Goal: Task Accomplishment & Management: Manage account settings

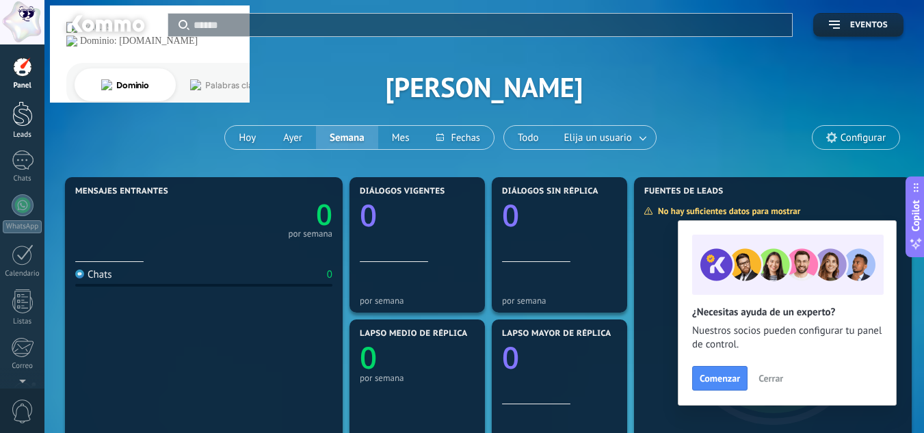
click at [21, 116] on div at bounding box center [22, 113] width 21 height 25
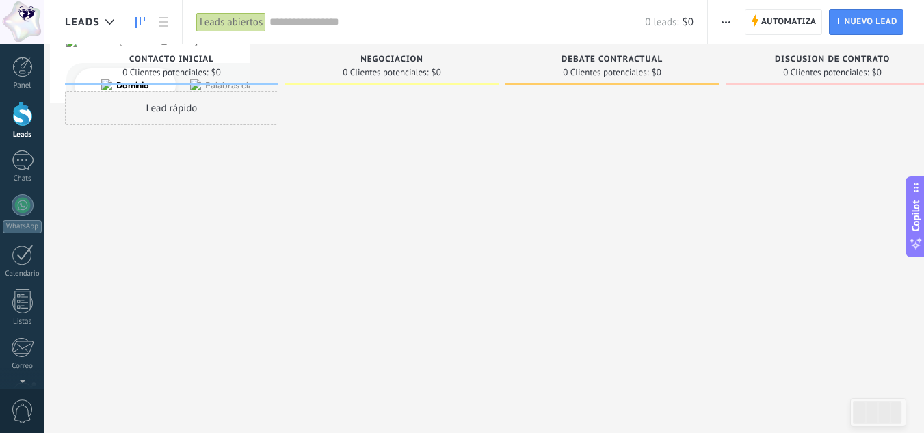
click at [23, 120] on div at bounding box center [22, 113] width 21 height 25
click at [170, 109] on div "Lead rápido" at bounding box center [171, 108] width 213 height 34
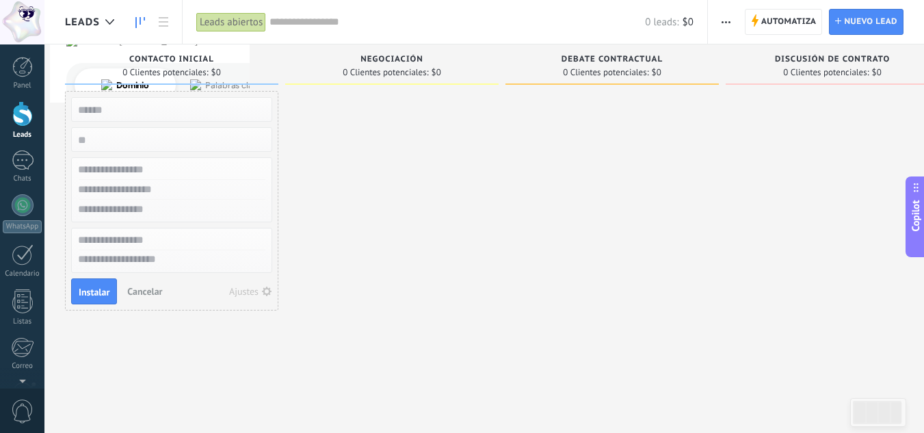
click at [158, 289] on span "Cancelar" at bounding box center [144, 291] width 35 height 12
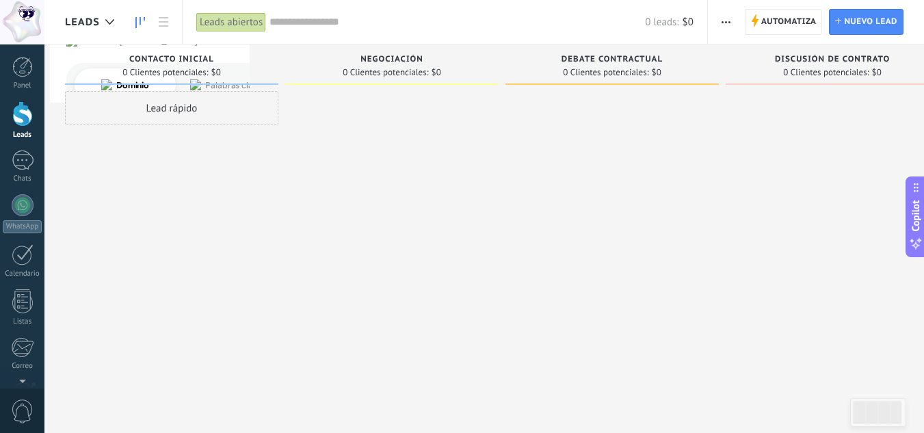
click at [21, 122] on div at bounding box center [22, 113] width 21 height 25
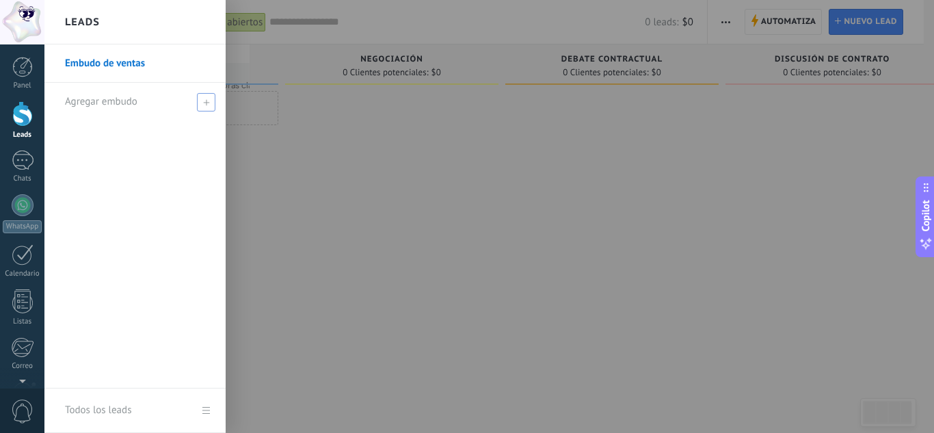
click at [206, 100] on use at bounding box center [206, 102] width 6 height 6
type input "****"
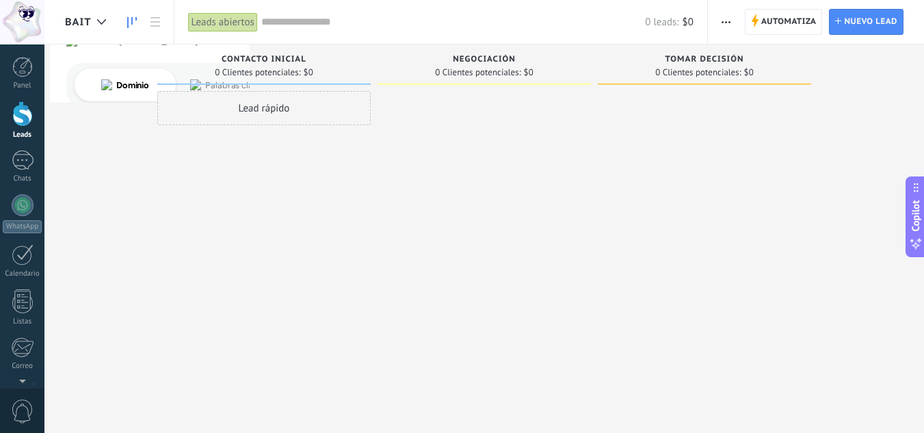
drag, startPoint x: 162, startPoint y: 150, endPoint x: 550, endPoint y: 53, distance: 399.6
click at [550, 53] on div "Leads Entrantes Solicitudes: [PHONE_NUMBER] Contacto inicial 0 Clientes potenci…" at bounding box center [494, 194] width 859 height 301
click at [719, 24] on button "button" at bounding box center [726, 22] width 20 height 26
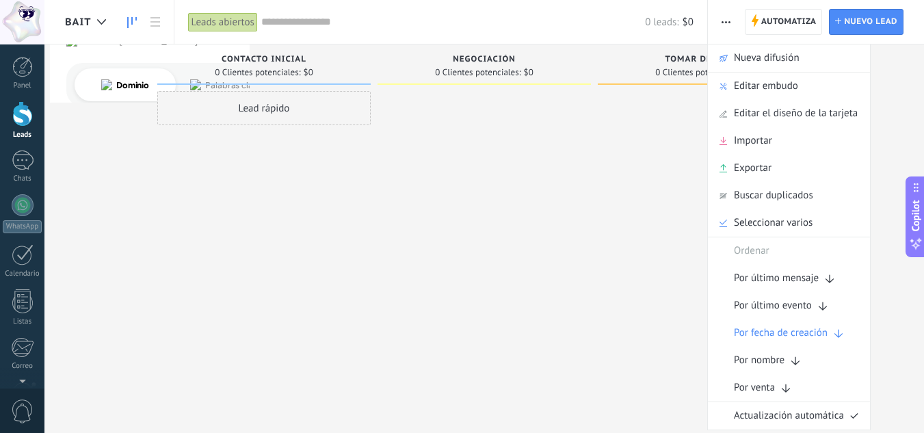
click at [115, 14] on div "Bait" at bounding box center [92, 22] width 55 height 44
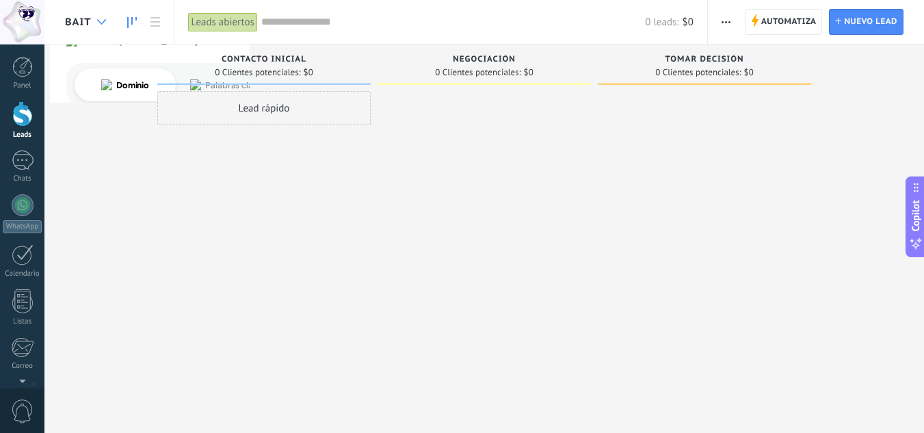
click at [96, 27] on div at bounding box center [101, 22] width 23 height 27
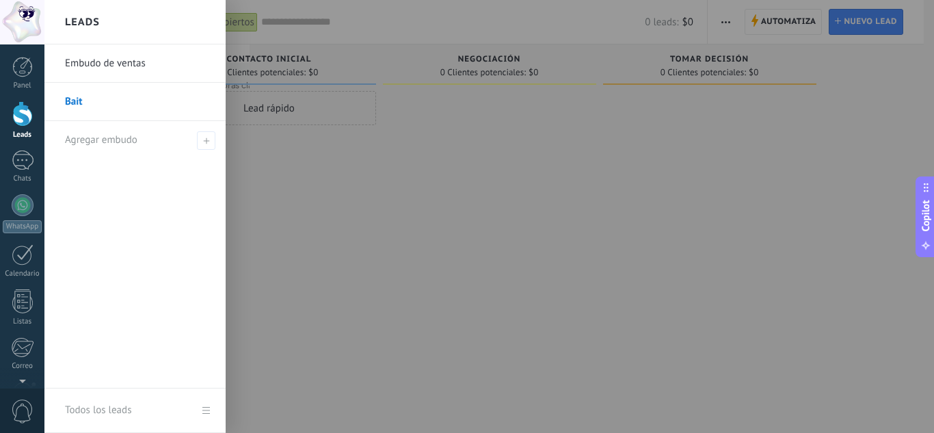
click at [150, 102] on link "Bait" at bounding box center [138, 102] width 147 height 38
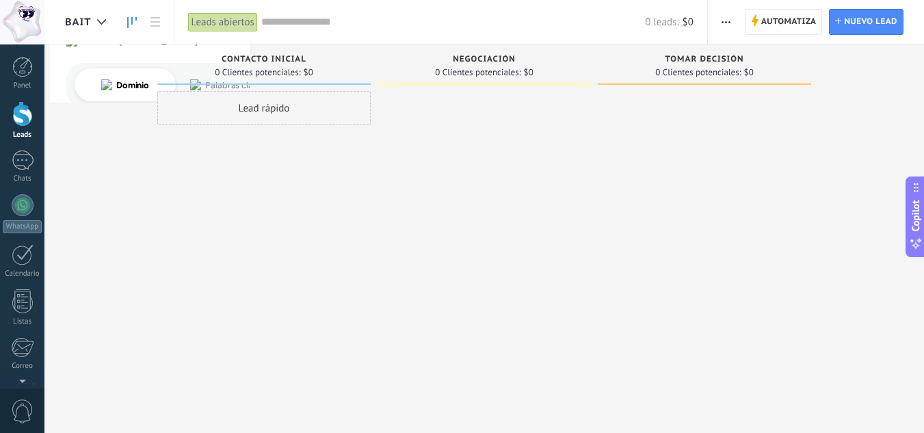
click at [723, 31] on span "button" at bounding box center [726, 22] width 9 height 26
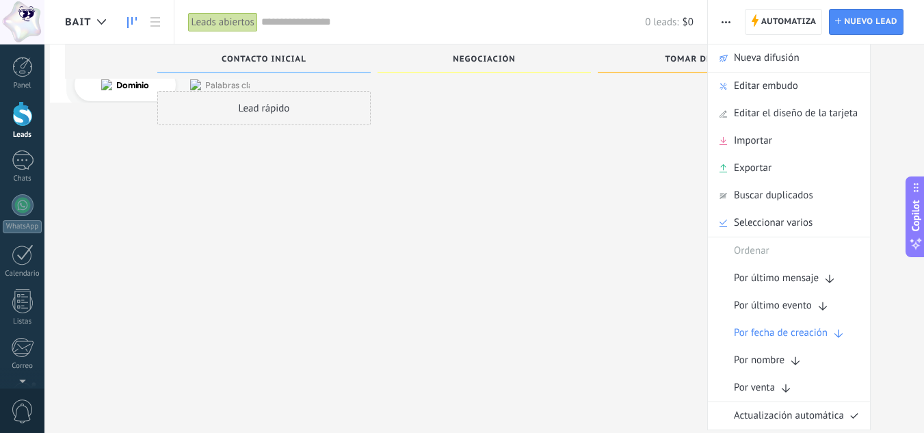
scroll to position [23, 0]
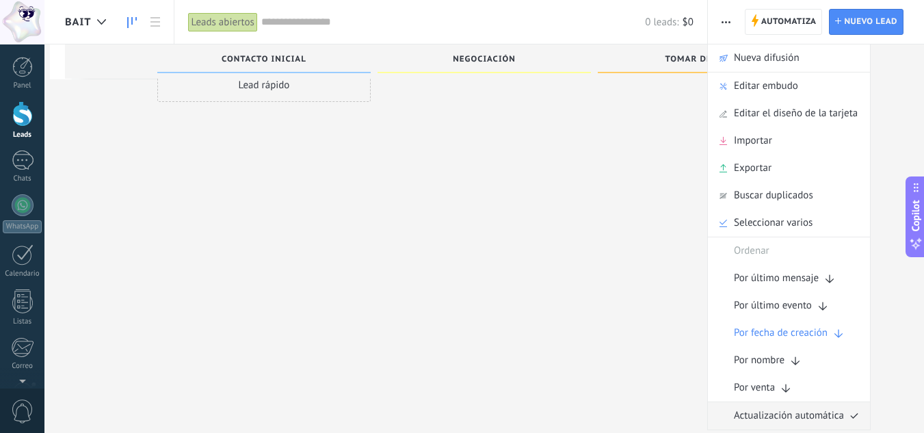
click at [809, 412] on span "Actualización automática" at bounding box center [789, 415] width 110 height 27
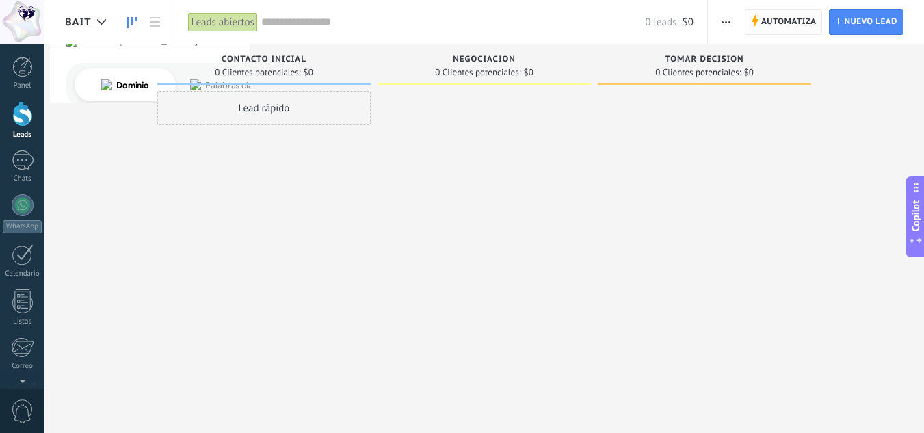
click at [775, 31] on span "Automatiza" at bounding box center [788, 22] width 55 height 25
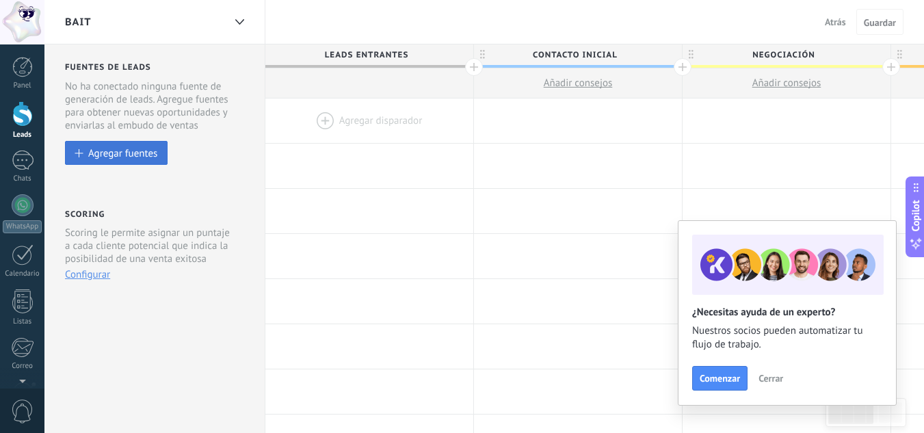
click at [129, 155] on div "Agregar fuentes" at bounding box center [122, 153] width 69 height 12
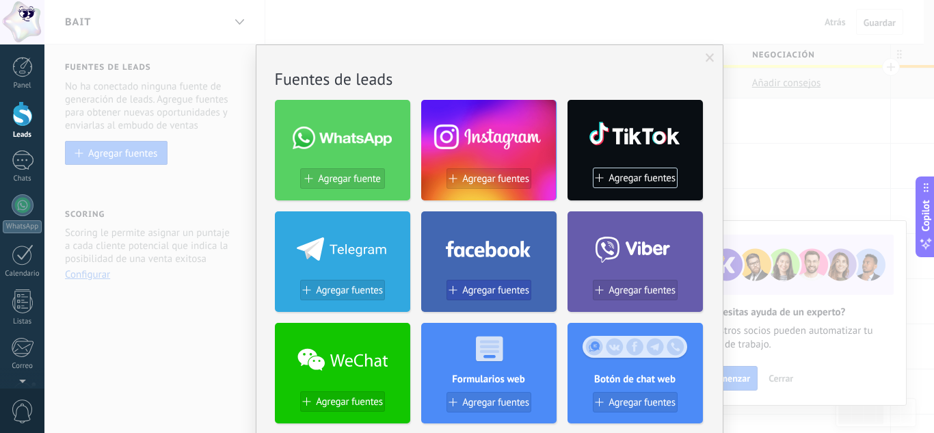
click at [495, 289] on span "Agregar fuentes" at bounding box center [495, 291] width 67 height 12
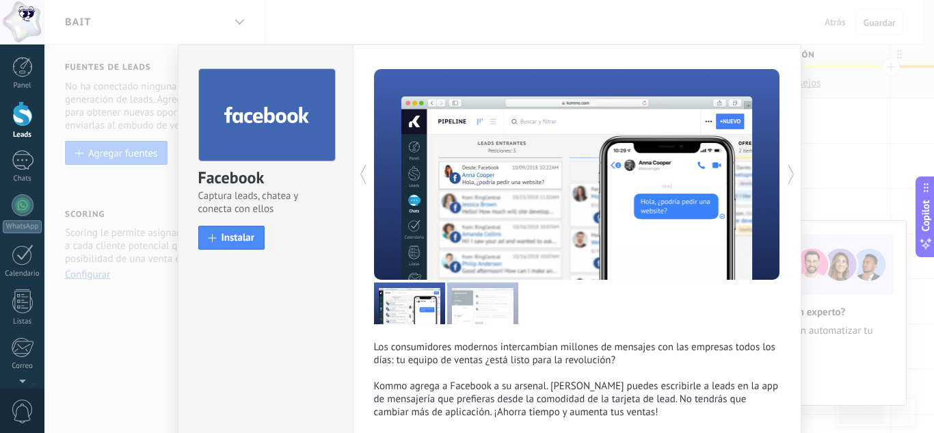
click at [785, 175] on icon at bounding box center [791, 174] width 14 height 27
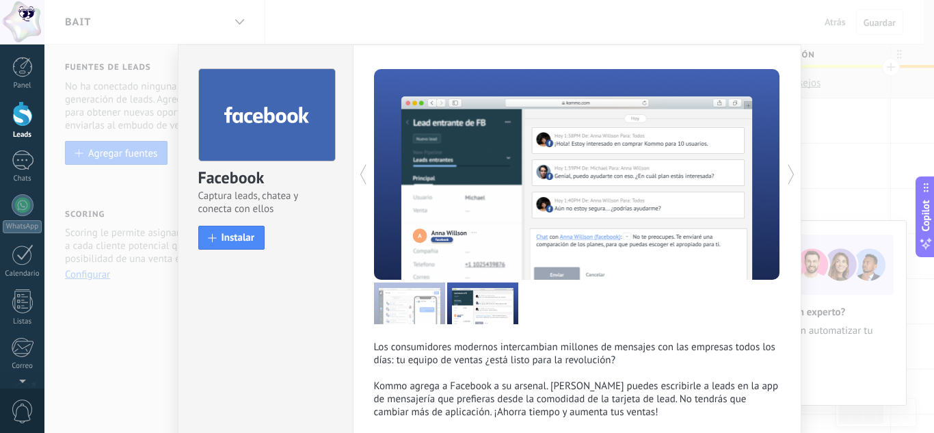
click at [785, 175] on icon at bounding box center [791, 174] width 14 height 27
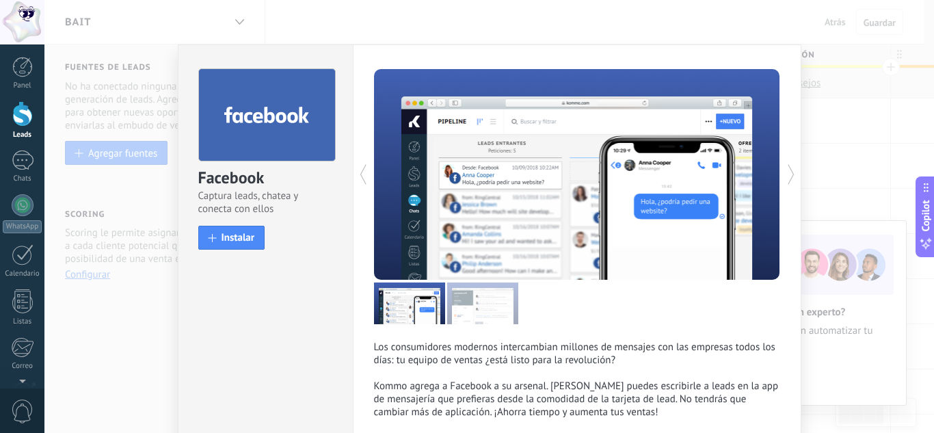
click at [785, 175] on icon at bounding box center [791, 174] width 14 height 27
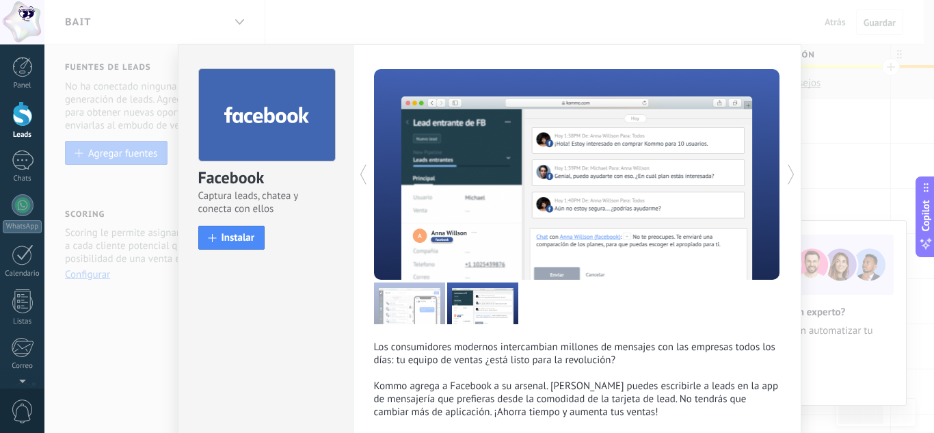
click at [785, 175] on icon at bounding box center [791, 174] width 14 height 27
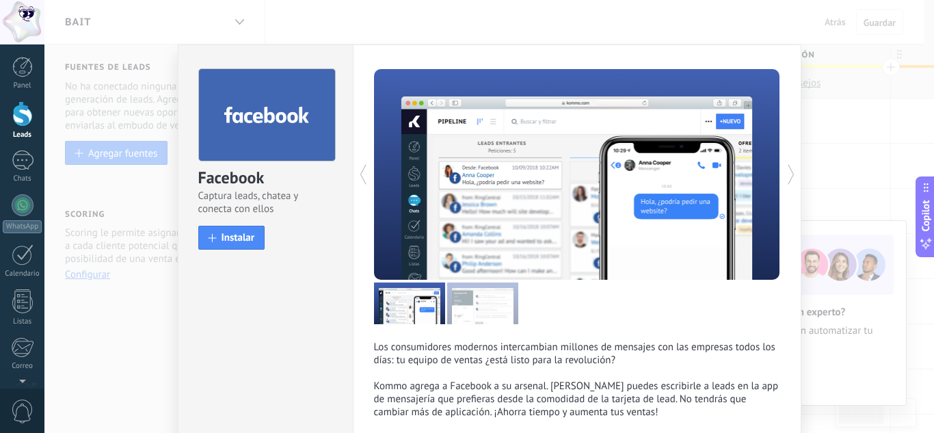
click at [153, 290] on div "Facebook Captura leads, chatea y conecta con ellos install Instalar Los consumi…" at bounding box center [489, 216] width 890 height 433
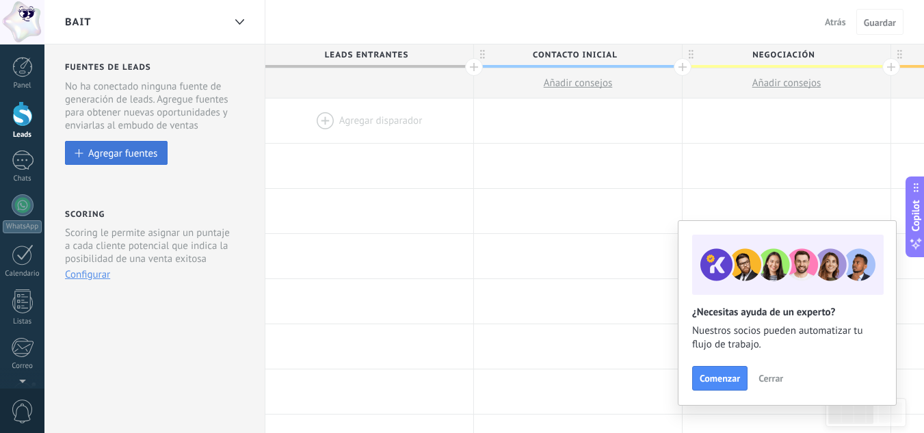
click at [144, 154] on div "Agregar fuentes" at bounding box center [122, 153] width 69 height 12
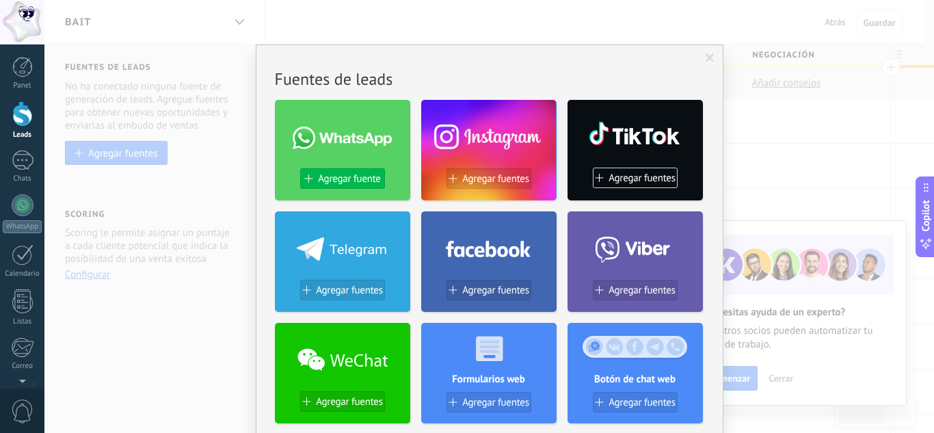
click at [341, 176] on span "Agregar fuente" at bounding box center [349, 179] width 62 height 12
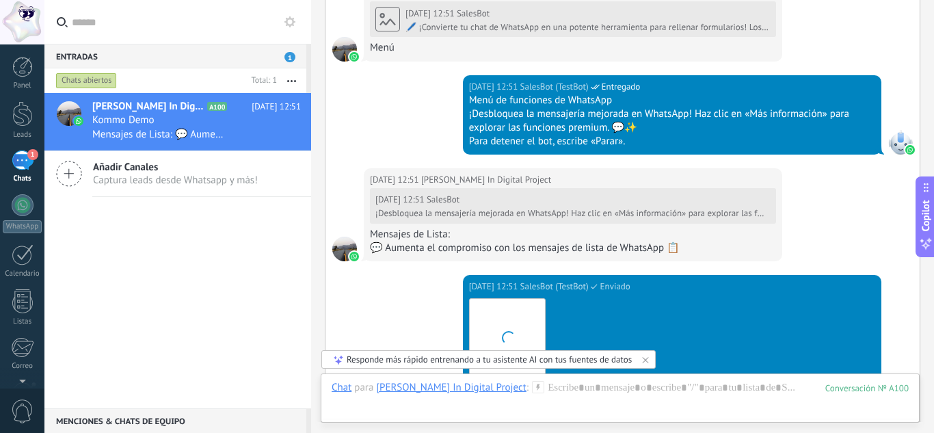
scroll to position [2997, 0]
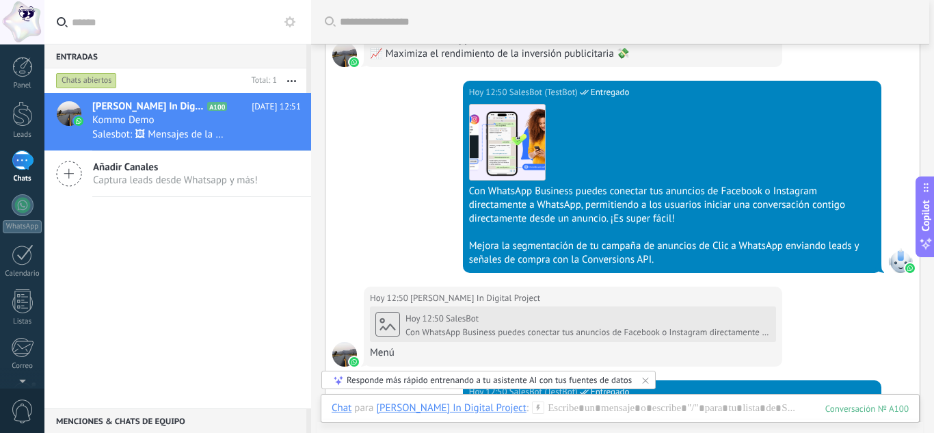
scroll to position [1356, 0]
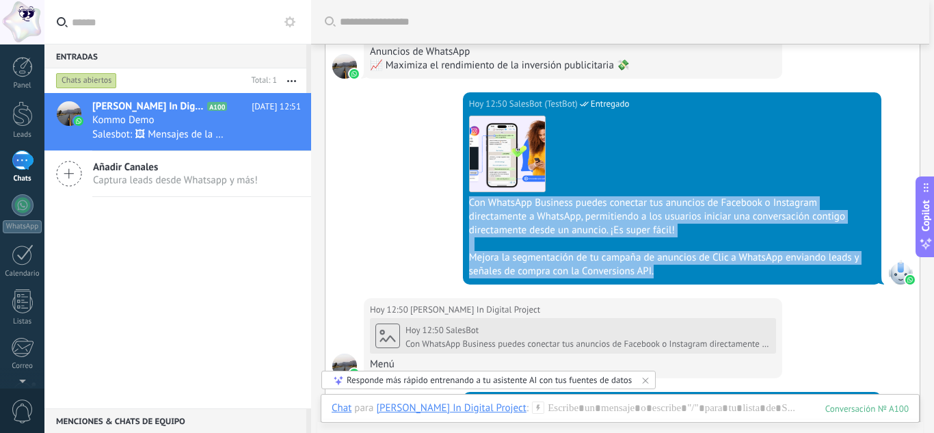
drag, startPoint x: 666, startPoint y: 275, endPoint x: 460, endPoint y: 197, distance: 220.1
click at [460, 197] on div "[DATE] 12:50 SalesBot (TestBot) Entregado Descargar Con WhatsApp Business puede…" at bounding box center [623, 195] width 594 height 206
copy div "Con WhatsApp Business puedes conectar tus anuncios de Facebook o Instagram dire…"
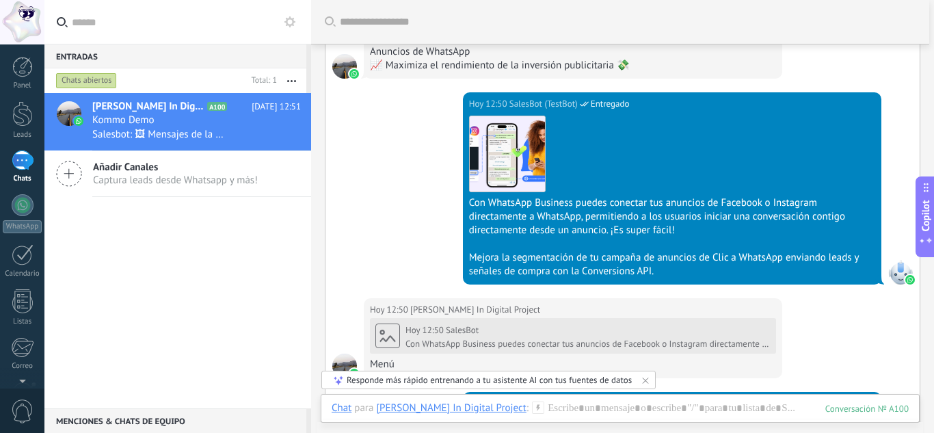
click at [374, 162] on div "[DATE] 12:50 SalesBot (TestBot) Entregado Descargar Con WhatsApp Business puede…" at bounding box center [623, 195] width 594 height 206
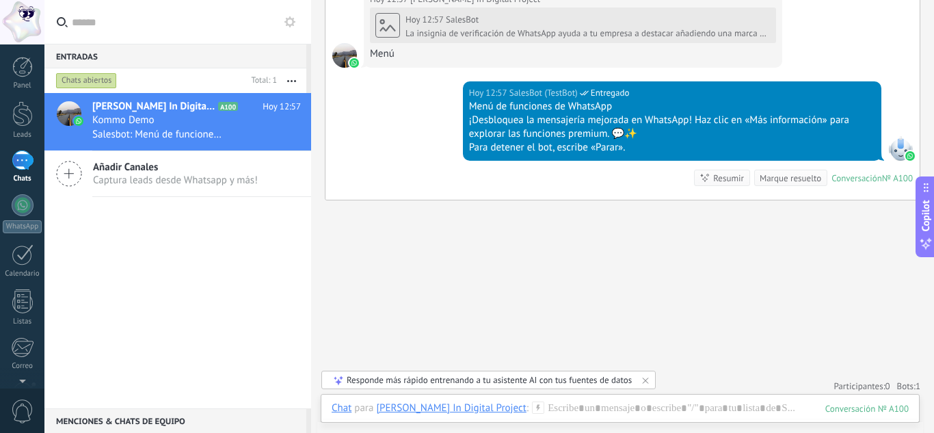
scroll to position [3669, 0]
